Goal: Task Accomplishment & Management: Use online tool/utility

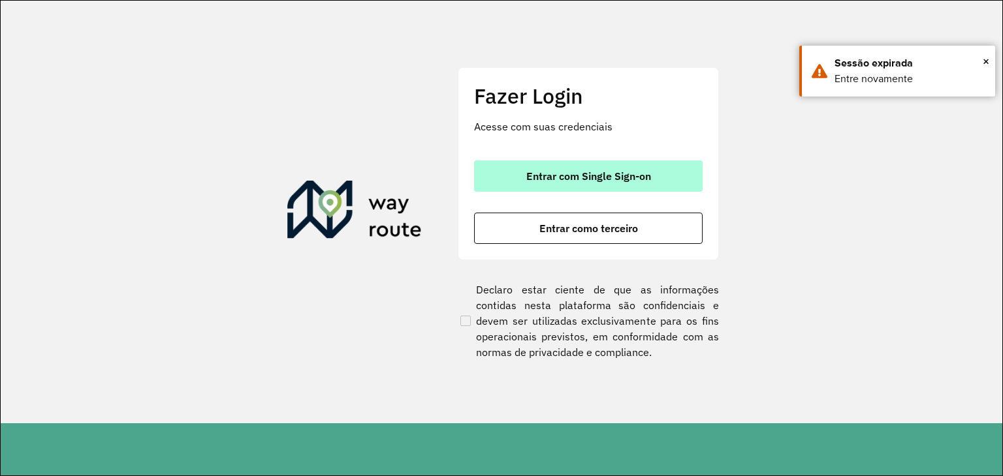
click at [575, 183] on button "Entrar com Single Sign-on" at bounding box center [588, 176] width 228 height 31
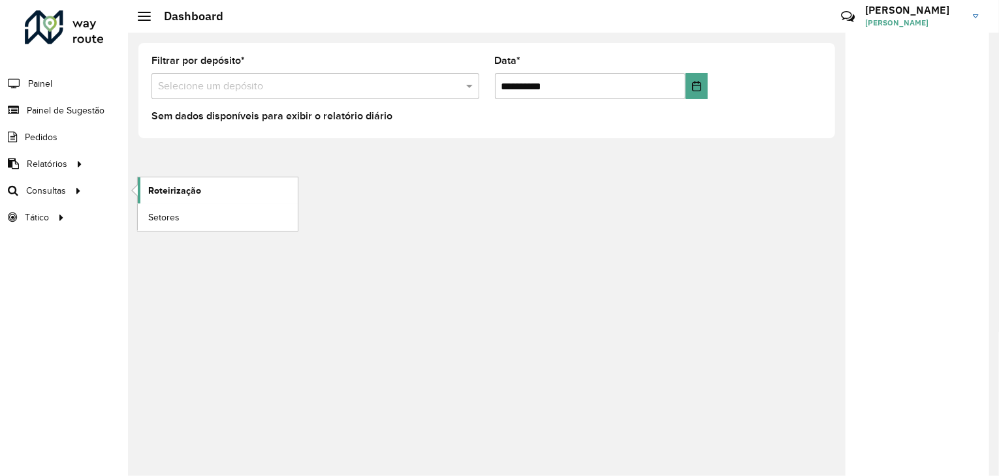
click at [144, 189] on link "Roteirização" at bounding box center [218, 191] width 160 height 26
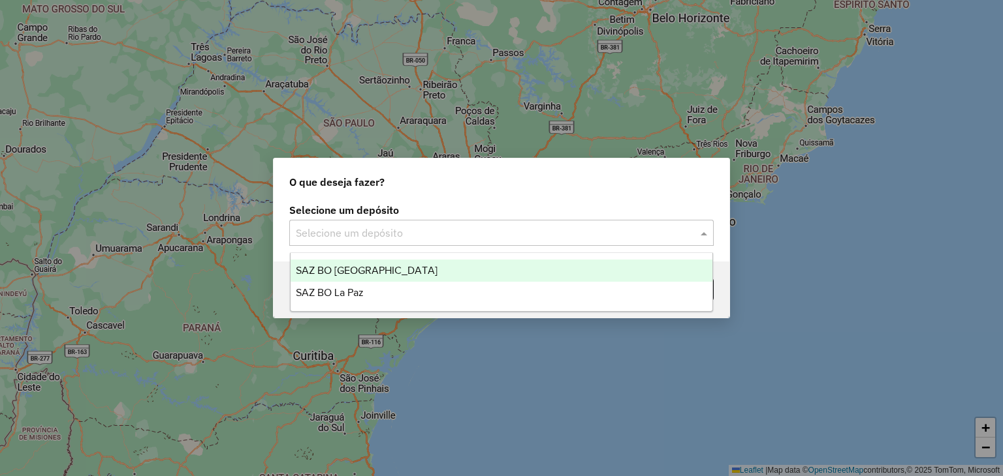
click at [451, 231] on input "text" at bounding box center [488, 234] width 385 height 16
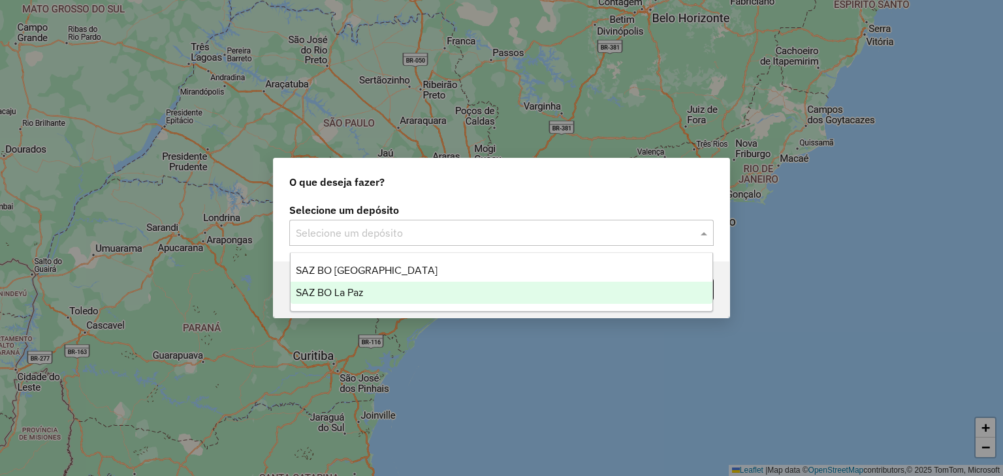
click at [411, 290] on div "SAZ BO La Paz" at bounding box center [501, 293] width 422 height 22
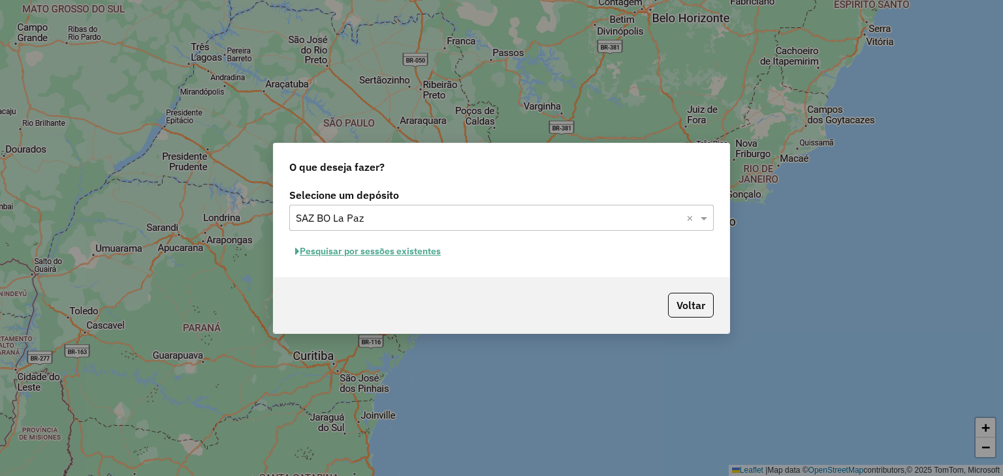
click at [431, 253] on button "Pesquisar por sessões existentes" at bounding box center [367, 251] width 157 height 20
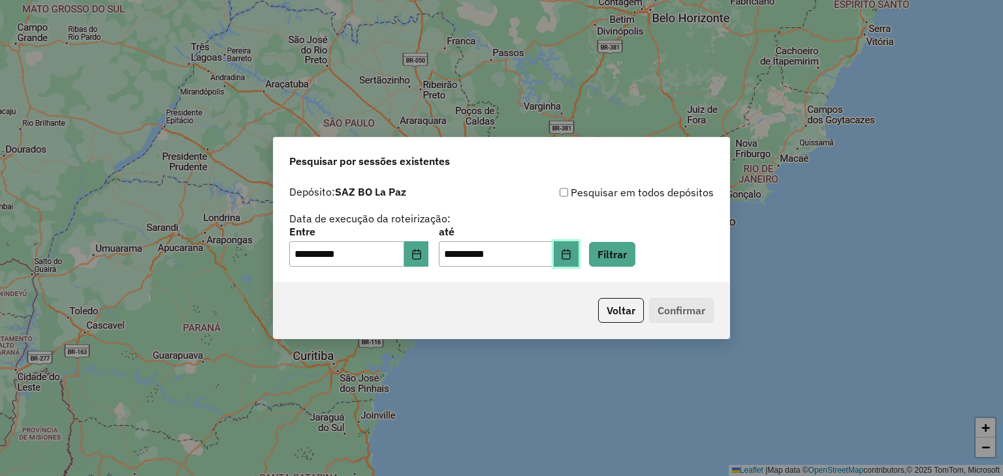
click at [571, 257] on icon "Choose Date" at bounding box center [566, 254] width 10 height 10
click at [422, 256] on icon "Choose Date" at bounding box center [416, 254] width 10 height 10
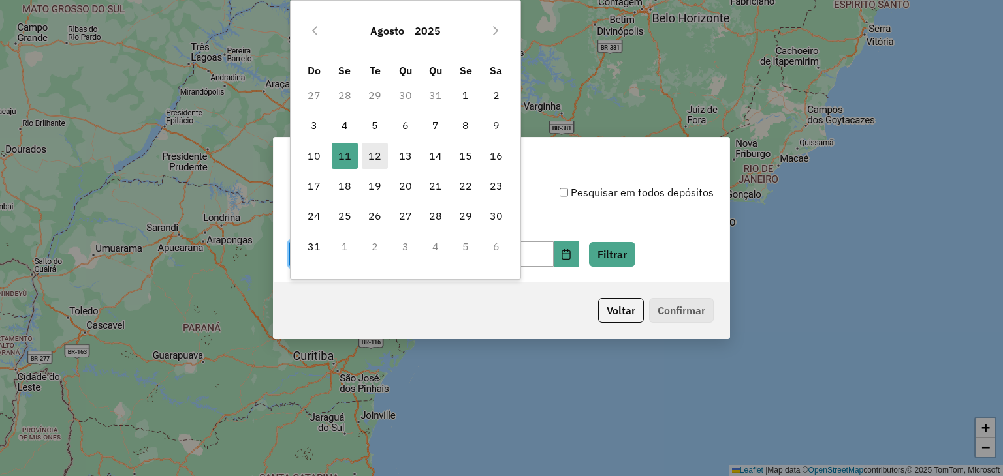
click at [377, 164] on span "12" at bounding box center [375, 156] width 26 height 26
type input "**********"
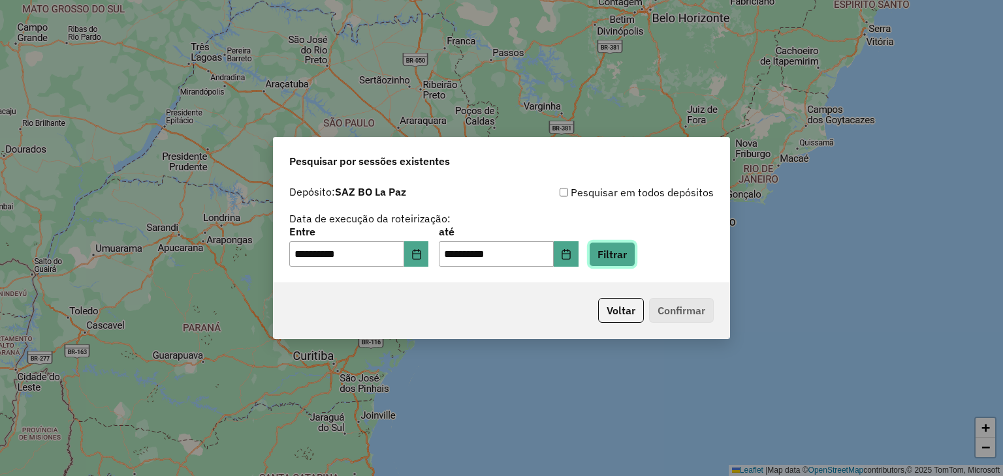
click at [615, 254] on button "Filtrar" at bounding box center [612, 254] width 46 height 25
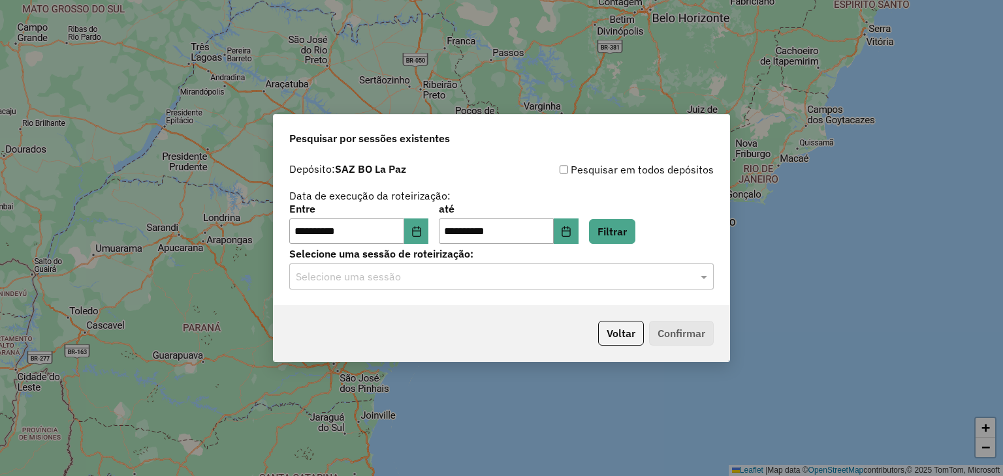
click at [462, 272] on input "text" at bounding box center [488, 278] width 385 height 16
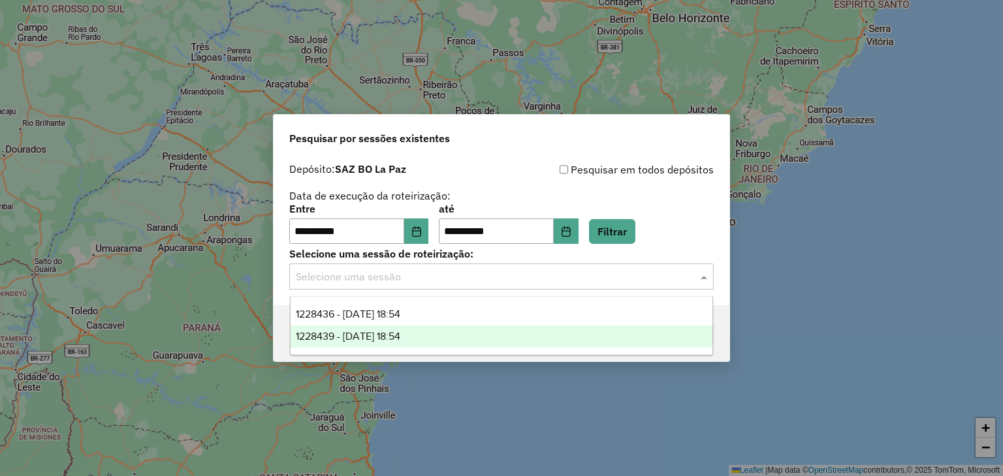
click at [426, 333] on div "1228439 - 12/08/2025 18:54" at bounding box center [501, 337] width 422 height 22
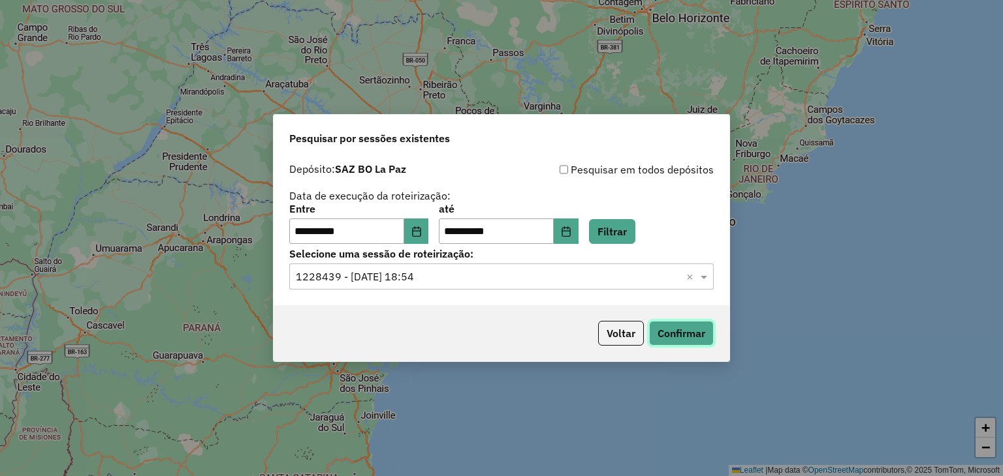
click at [674, 326] on button "Confirmar" at bounding box center [681, 333] width 65 height 25
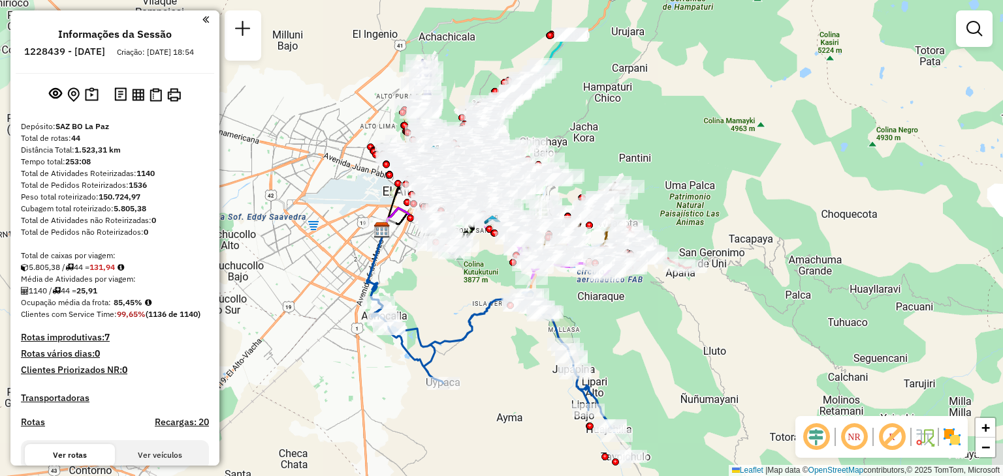
drag, startPoint x: 567, startPoint y: 261, endPoint x: 582, endPoint y: 167, distance: 95.2
click at [583, 168] on div "Janela de atendimento Grade de atendimento Capacidade Transportadoras Veículos …" at bounding box center [501, 238] width 1003 height 476
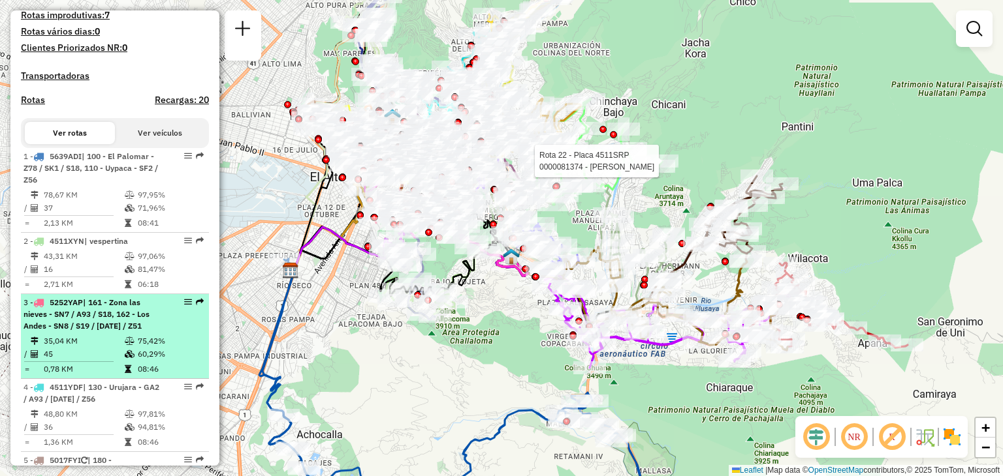
scroll to position [326, 0]
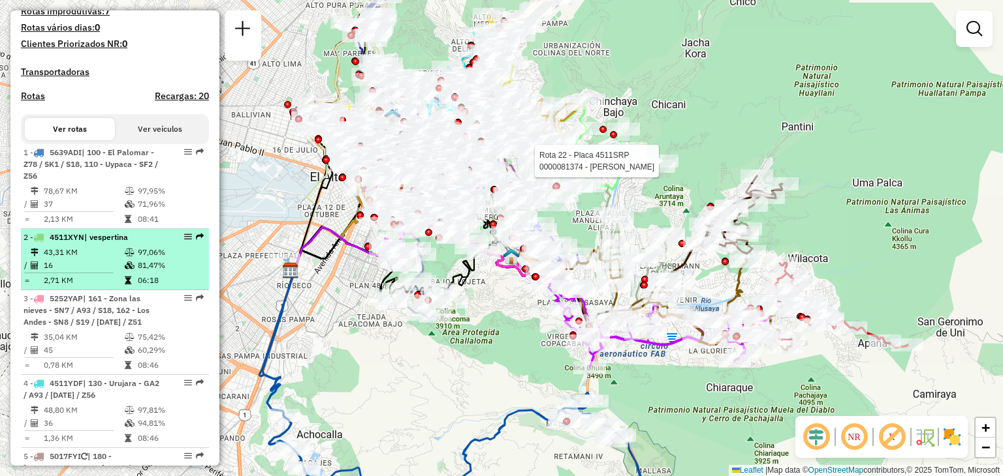
select select "**********"
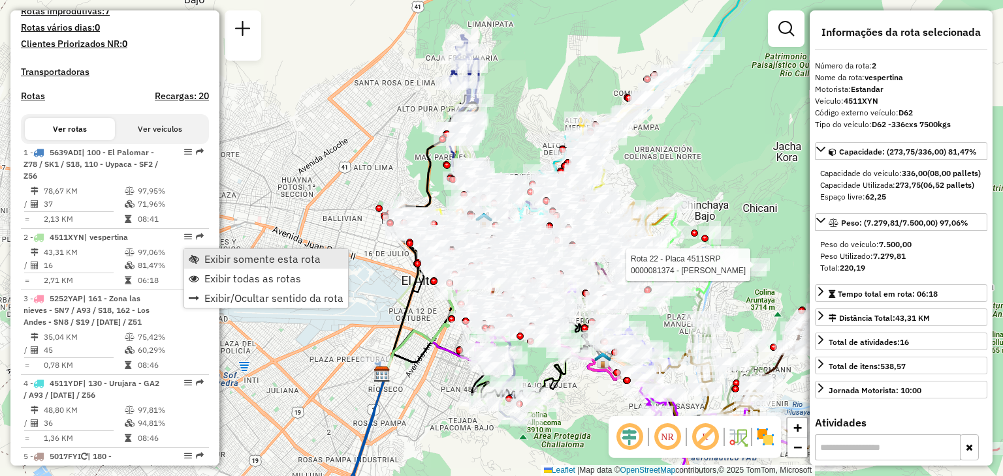
click at [311, 256] on span "Exibir somente esta rota" at bounding box center [262, 259] width 116 height 10
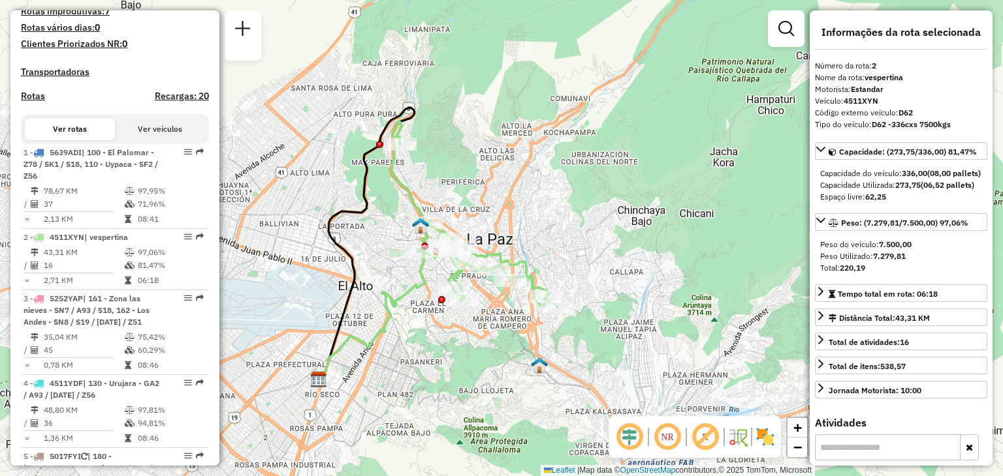
drag, startPoint x: 426, startPoint y: 236, endPoint x: 358, endPoint y: 241, distance: 67.4
click at [361, 241] on div "Janela de atendimento Grade de atendimento Capacidade Transportadoras Veículos …" at bounding box center [501, 238] width 1003 height 476
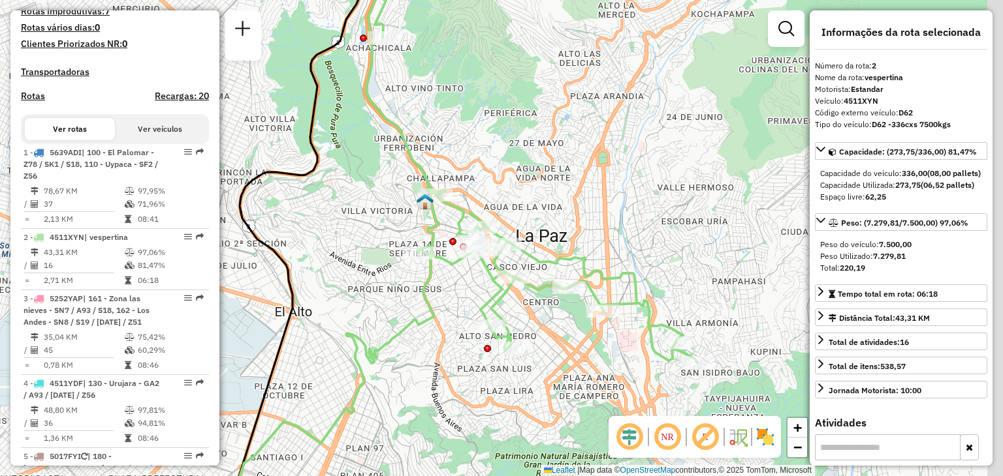
drag, startPoint x: 392, startPoint y: 281, endPoint x: 306, endPoint y: 251, distance: 90.6
click at [313, 255] on div "Janela de atendimento Grade de atendimento Capacidade Transportadoras Veículos …" at bounding box center [501, 238] width 1003 height 476
